Goal: Entertainment & Leisure: Consume media (video, audio)

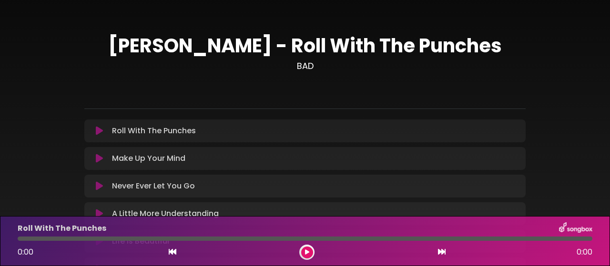
click at [96, 130] on icon at bounding box center [99, 131] width 7 height 10
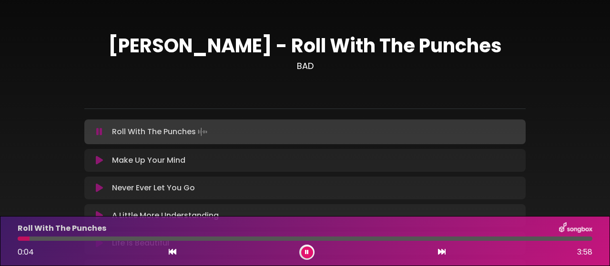
click at [581, 157] on div "[PERSON_NAME] - Roll With The Punches BAD ×" at bounding box center [305, 210] width 610 height 398
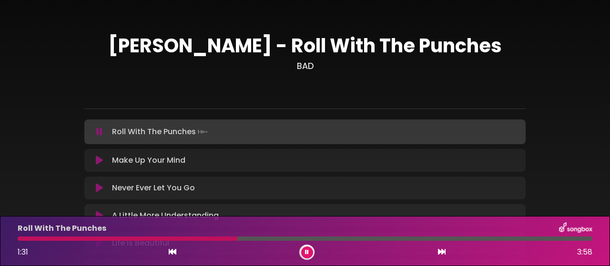
click at [50, 241] on div at bounding box center [128, 239] width 220 height 4
click at [73, 239] on div at bounding box center [305, 239] width 574 height 4
click at [306, 252] on icon at bounding box center [307, 253] width 4 height 6
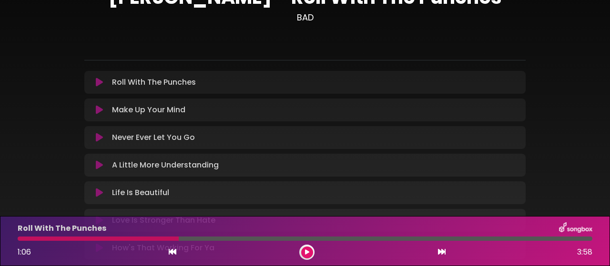
scroll to position [48, 0]
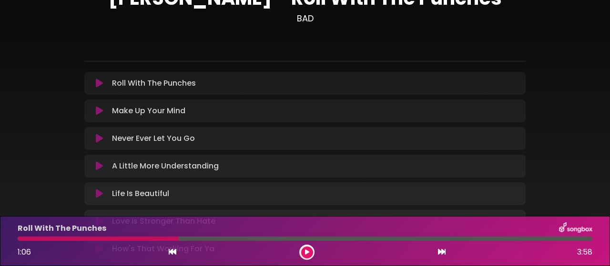
click at [98, 165] on icon at bounding box center [99, 166] width 7 height 10
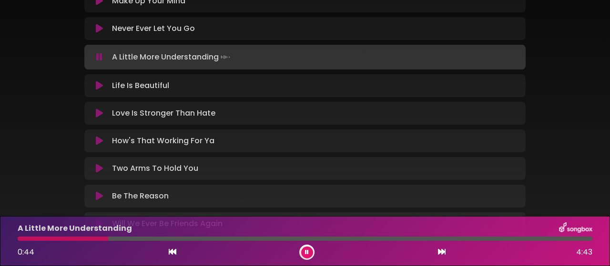
scroll to position [143, 0]
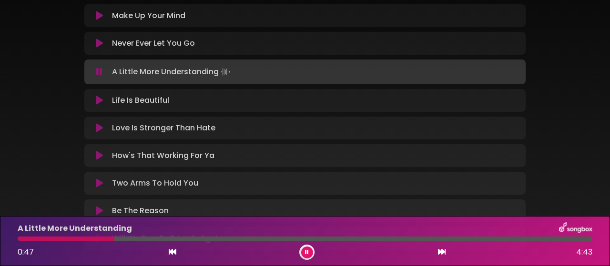
click at [97, 125] on icon at bounding box center [99, 128] width 7 height 10
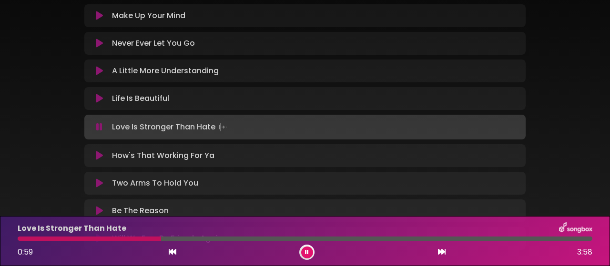
click at [97, 97] on icon at bounding box center [99, 99] width 7 height 10
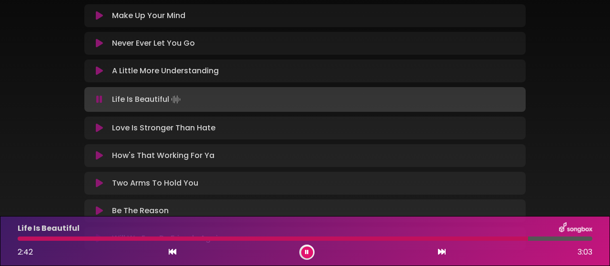
scroll to position [191, 0]
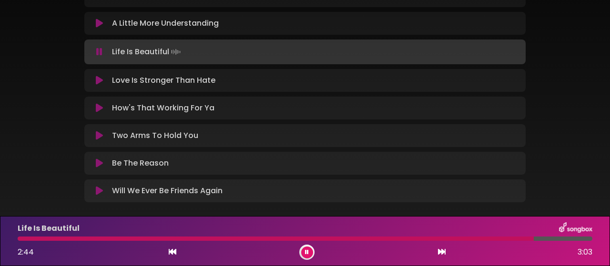
click at [98, 161] on icon at bounding box center [99, 164] width 7 height 10
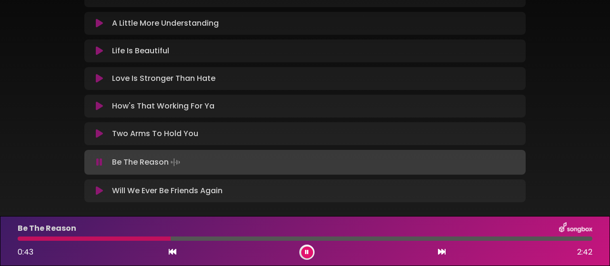
click at [307, 252] on icon at bounding box center [307, 253] width 4 height 6
